Goal: Navigation & Orientation: Find specific page/section

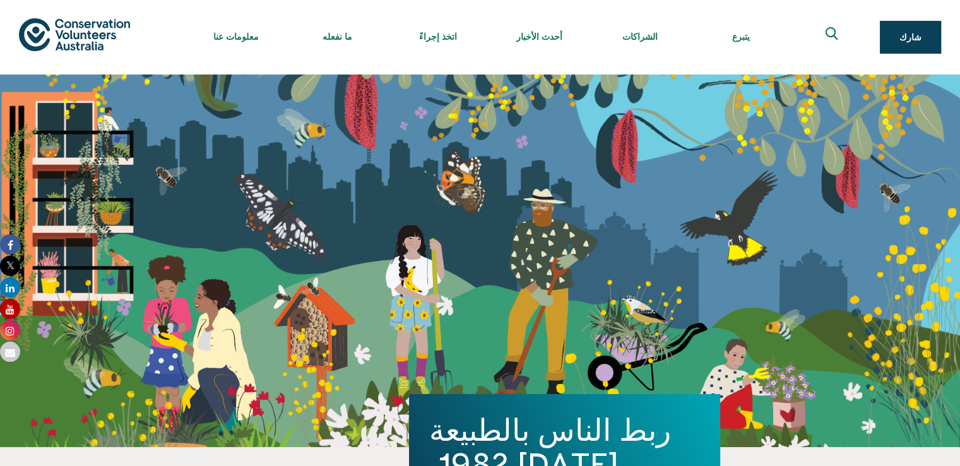
click at [676, 170] on div "ربط الناس بالطبيعة [DATE] 1982. شارك" at bounding box center [480, 260] width 960 height 372
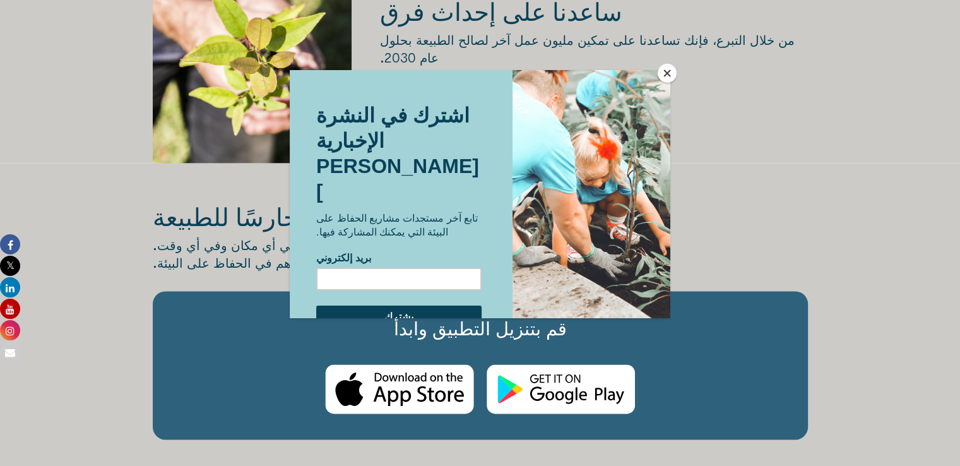
scroll to position [1733, 0]
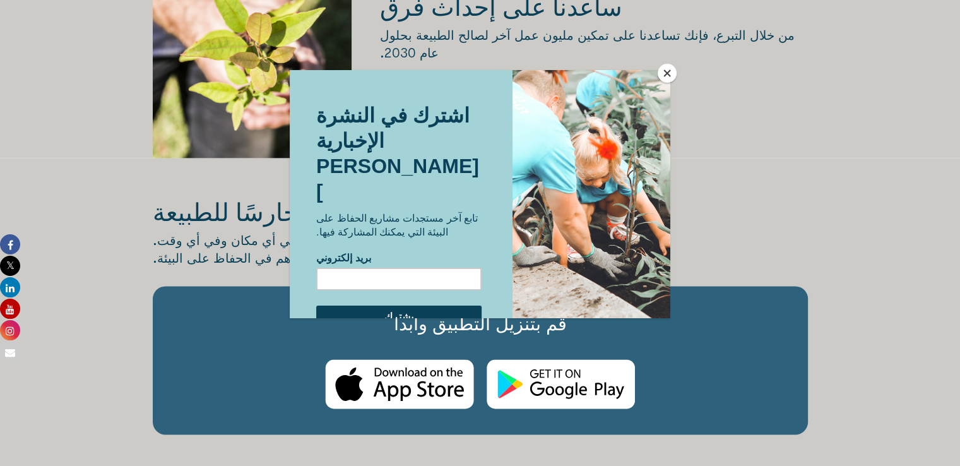
click at [666, 67] on button "يغلق" at bounding box center [666, 73] width 19 height 19
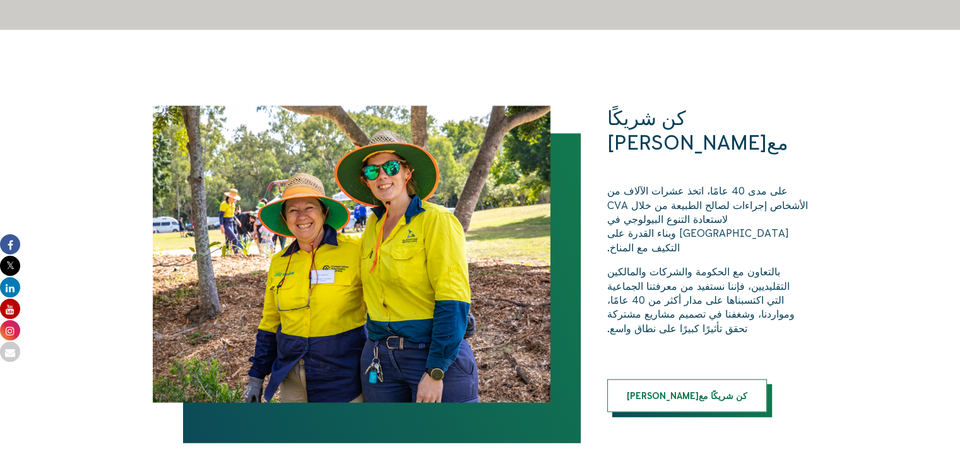
scroll to position [2461, 0]
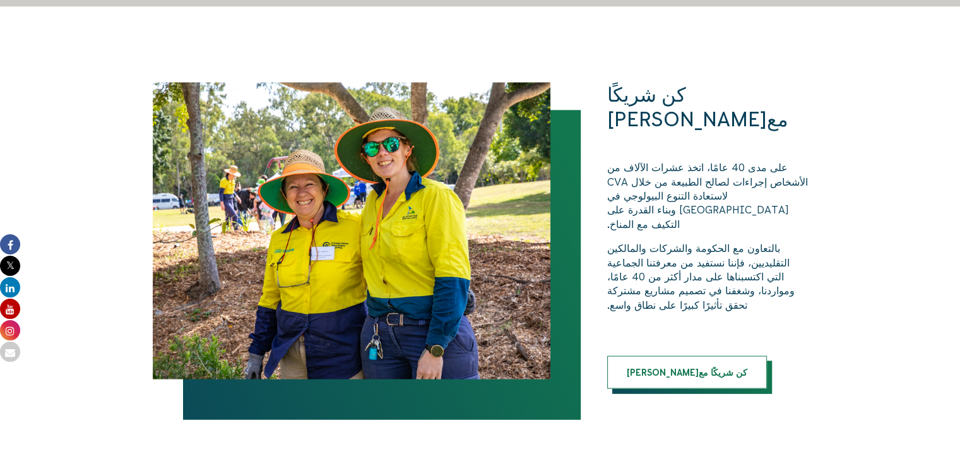
drag, startPoint x: 953, startPoint y: 303, endPoint x: 963, endPoint y: 301, distance: 11.0
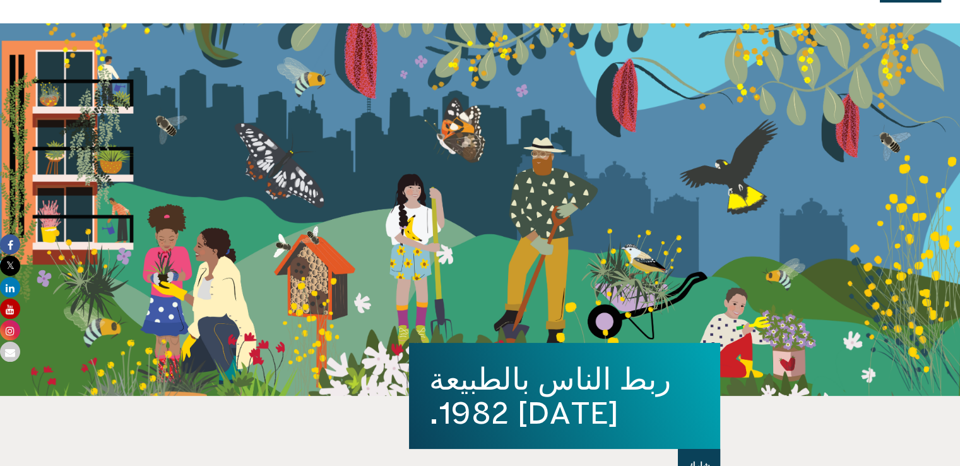
scroll to position [0, 0]
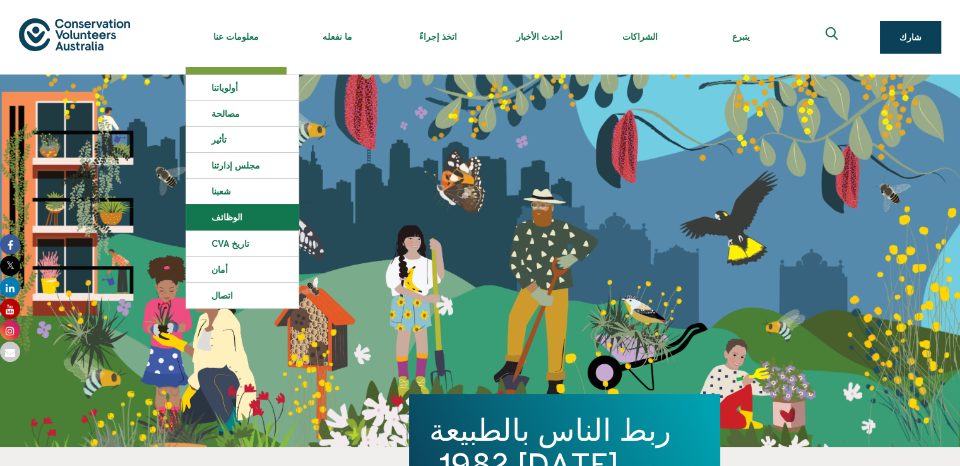
click at [245, 214] on link "الوظائف" at bounding box center [242, 216] width 112 height 25
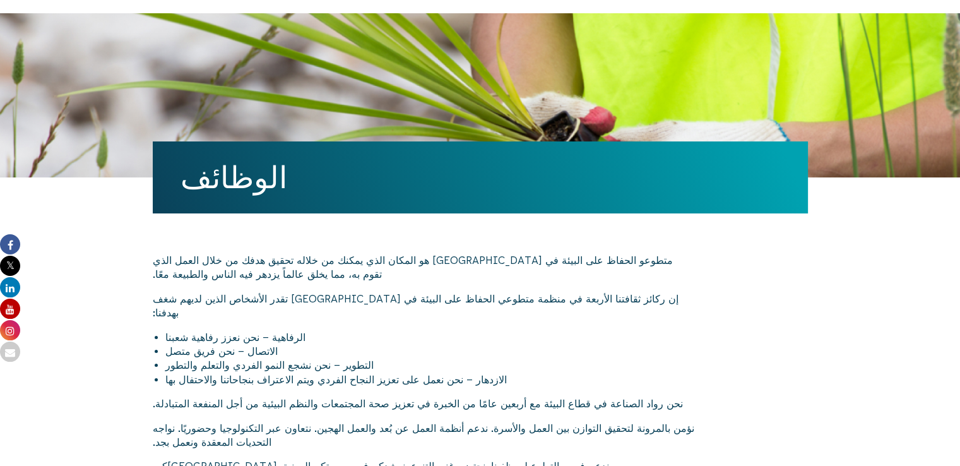
scroll to position [56, 0]
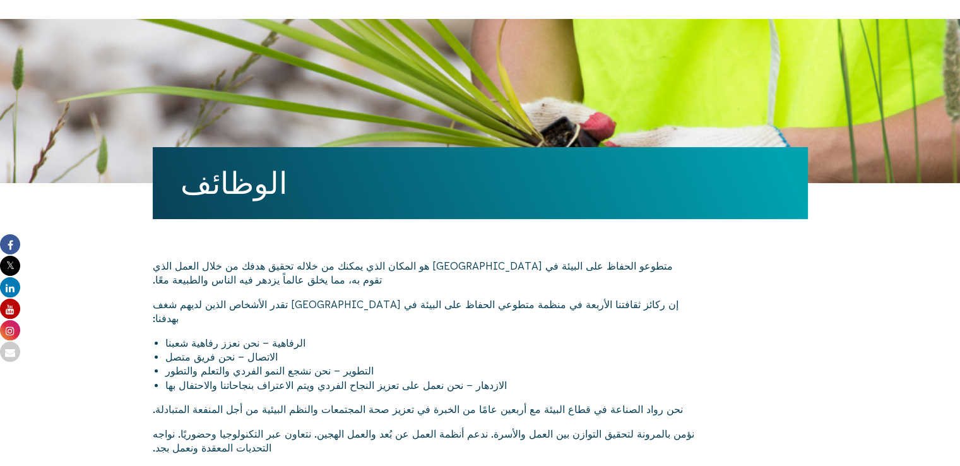
drag, startPoint x: 959, startPoint y: 79, endPoint x: 958, endPoint y: 35, distance: 44.2
click at [958, 35] on div "الوظائف" at bounding box center [480, 101] width 960 height 164
drag, startPoint x: 958, startPoint y: 35, endPoint x: 964, endPoint y: 71, distance: 37.1
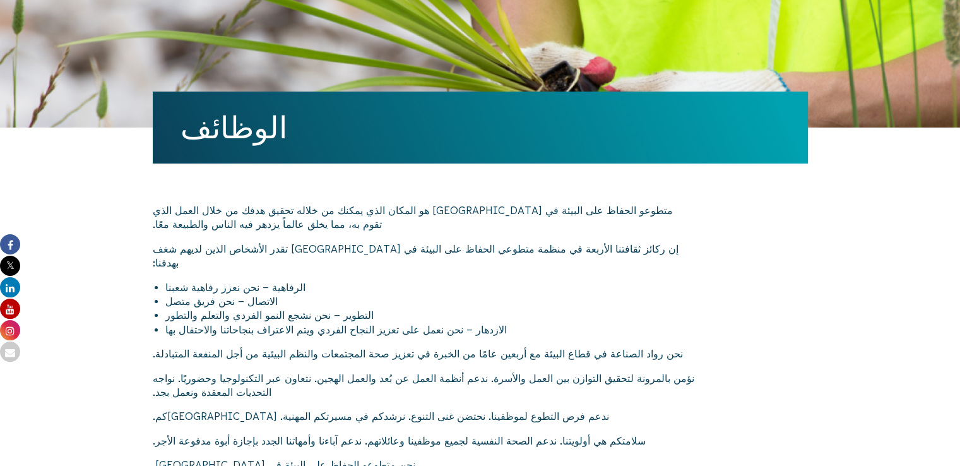
scroll to position [0, 0]
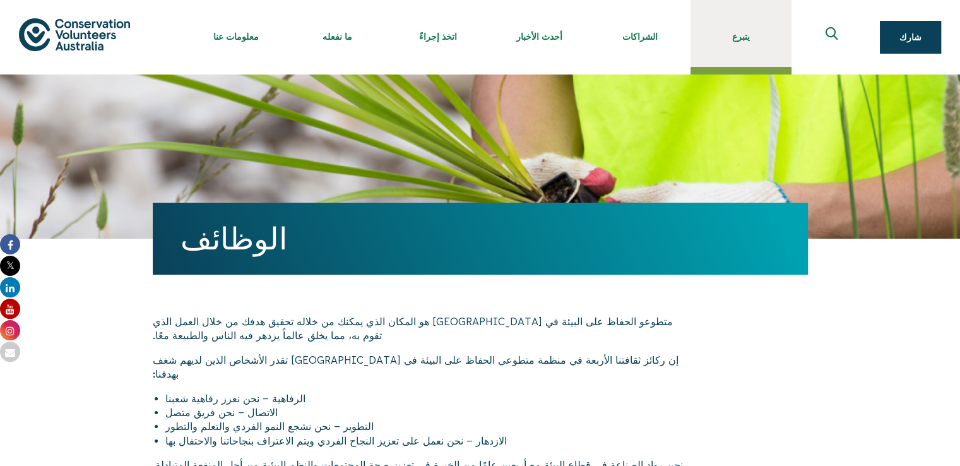
click at [734, 33] on font "يتبرع" at bounding box center [741, 37] width 18 height 10
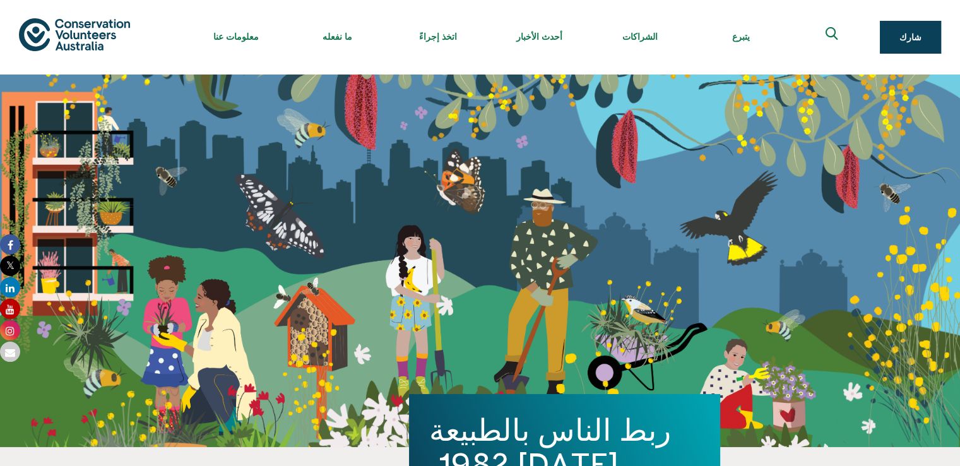
click at [739, 191] on div "ربط الناس بالطبيعة [DATE] 1982. شارك" at bounding box center [480, 260] width 960 height 372
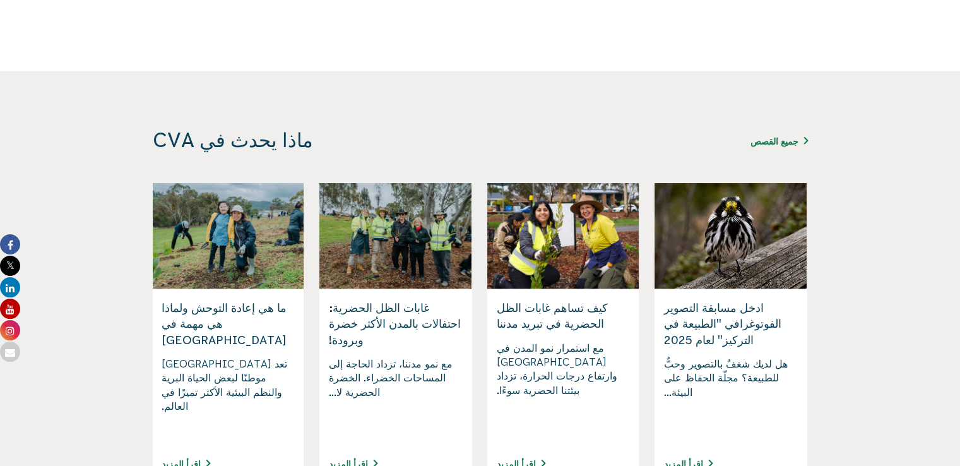
scroll to position [2905, 0]
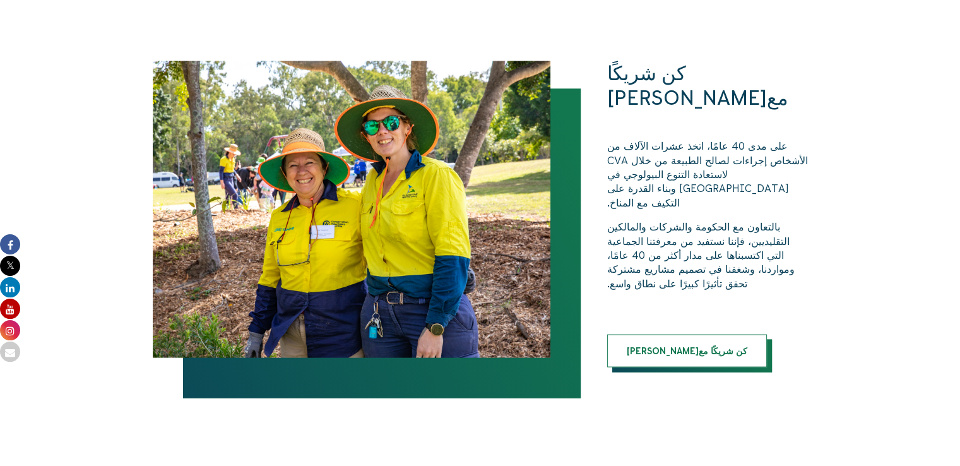
scroll to position [2478, 0]
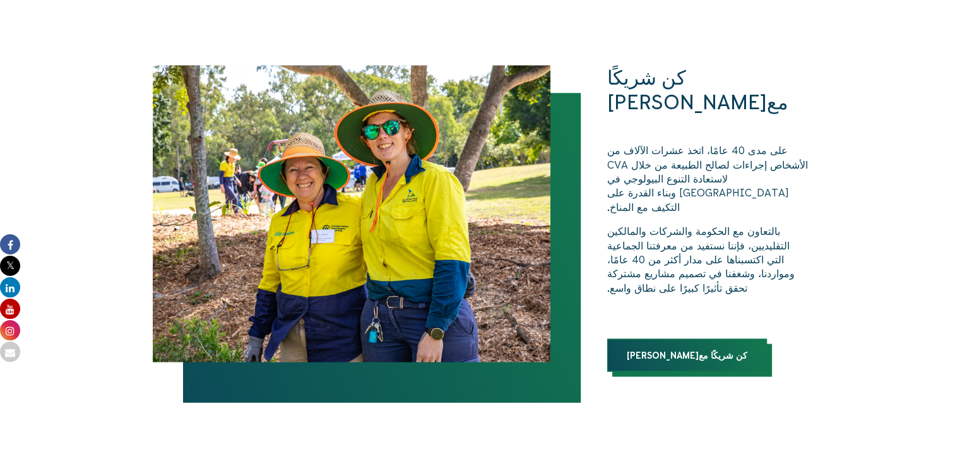
click at [656, 339] on link "كن شريكًا معنا" at bounding box center [687, 355] width 160 height 33
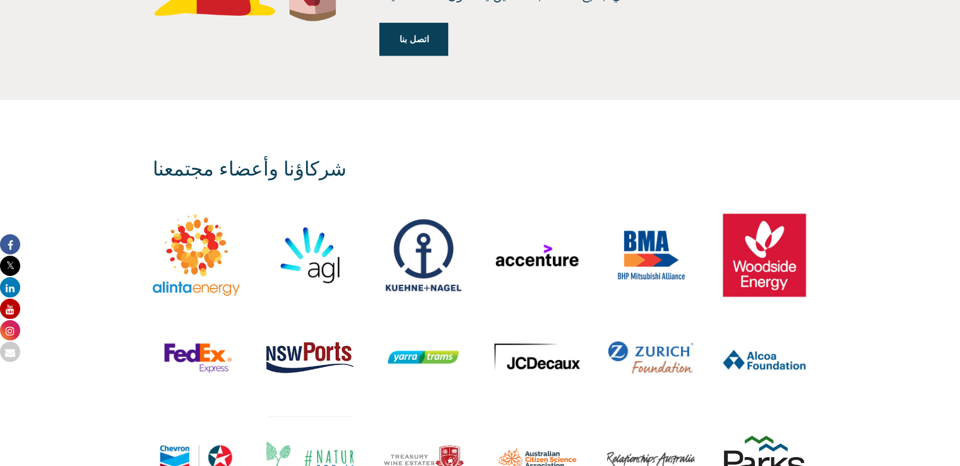
scroll to position [1316, 0]
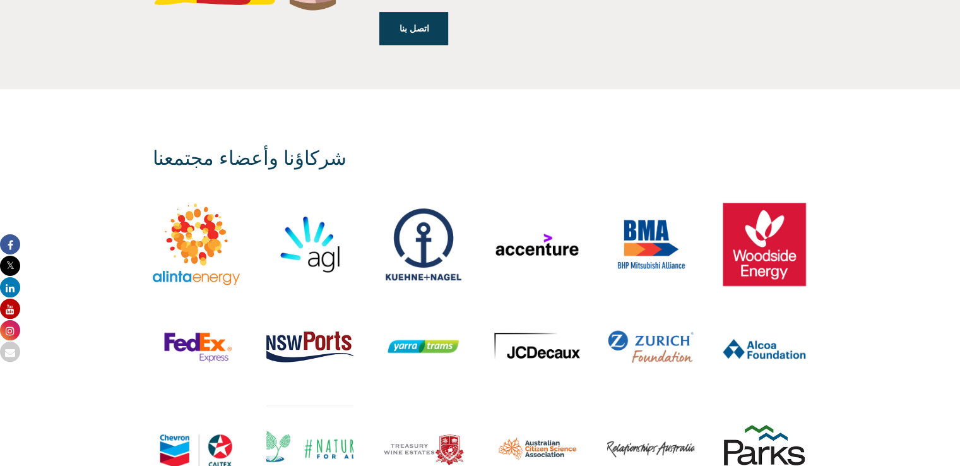
click at [280, 408] on img at bounding box center [309, 448] width 87 height 87
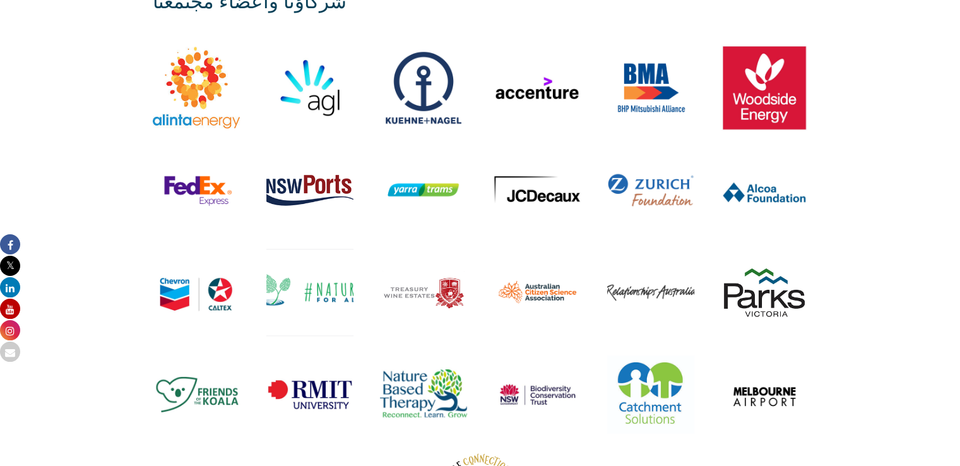
scroll to position [1467, 0]
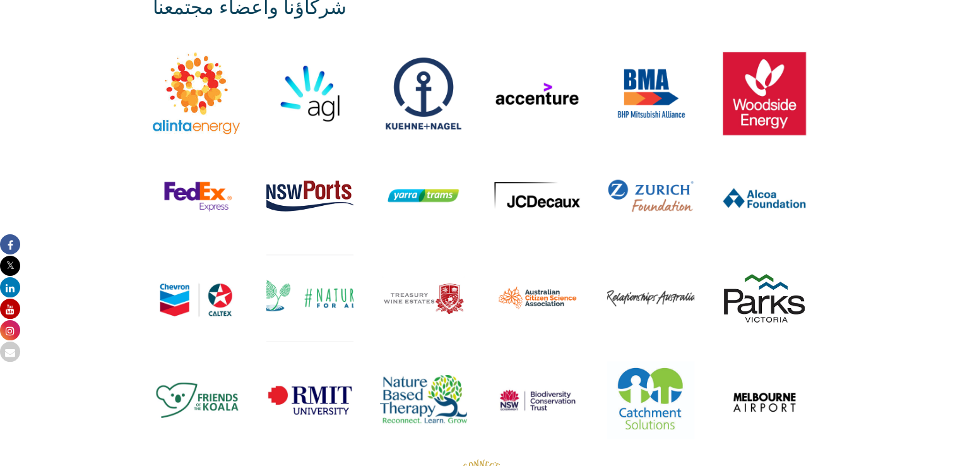
click at [755, 76] on img at bounding box center [764, 93] width 87 height 87
click at [736, 95] on img at bounding box center [764, 93] width 87 height 87
click at [735, 271] on img at bounding box center [764, 297] width 87 height 87
